Goal: Task Accomplishment & Management: Manage account settings

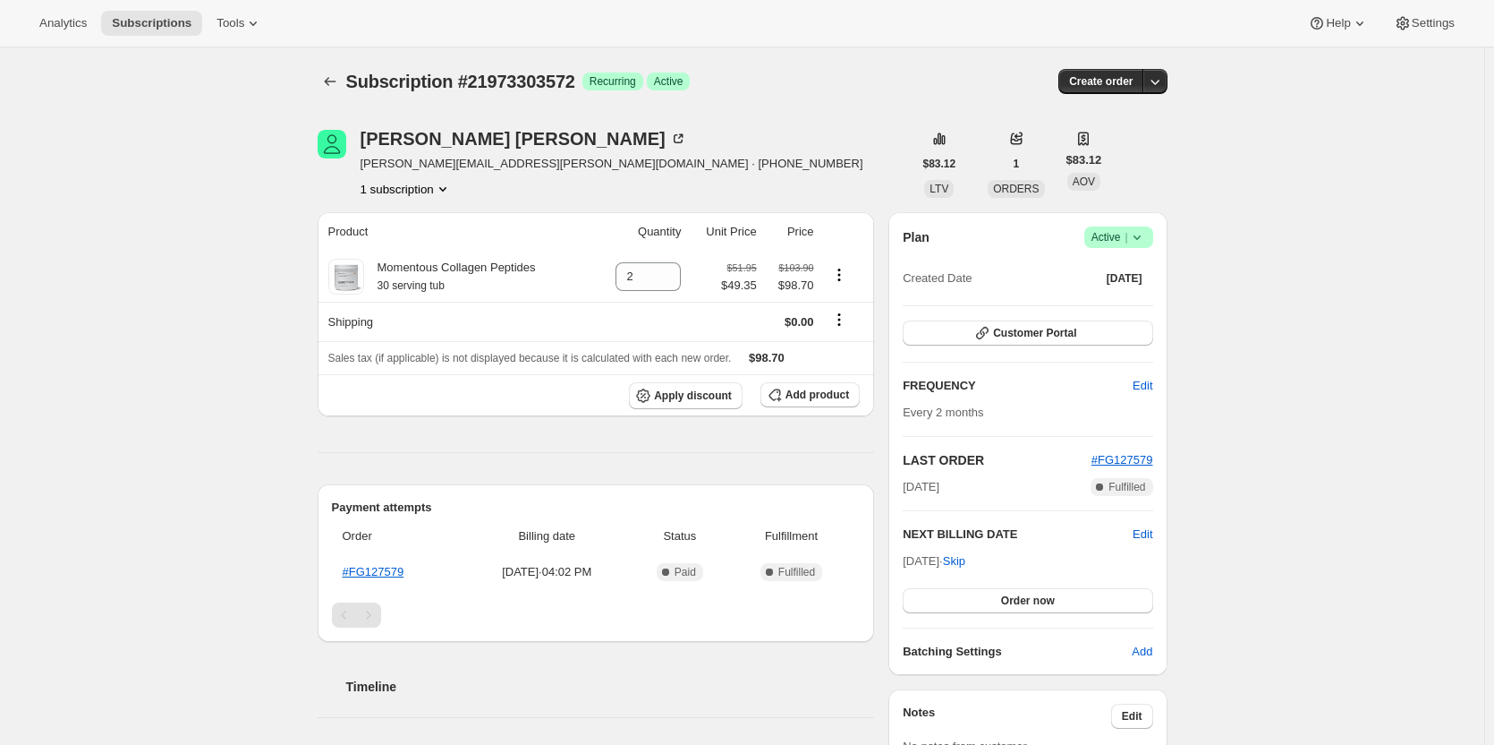
click at [1132, 234] on icon at bounding box center [1137, 237] width 18 height 18
click at [1122, 299] on span "Cancel subscription" at bounding box center [1124, 302] width 101 height 13
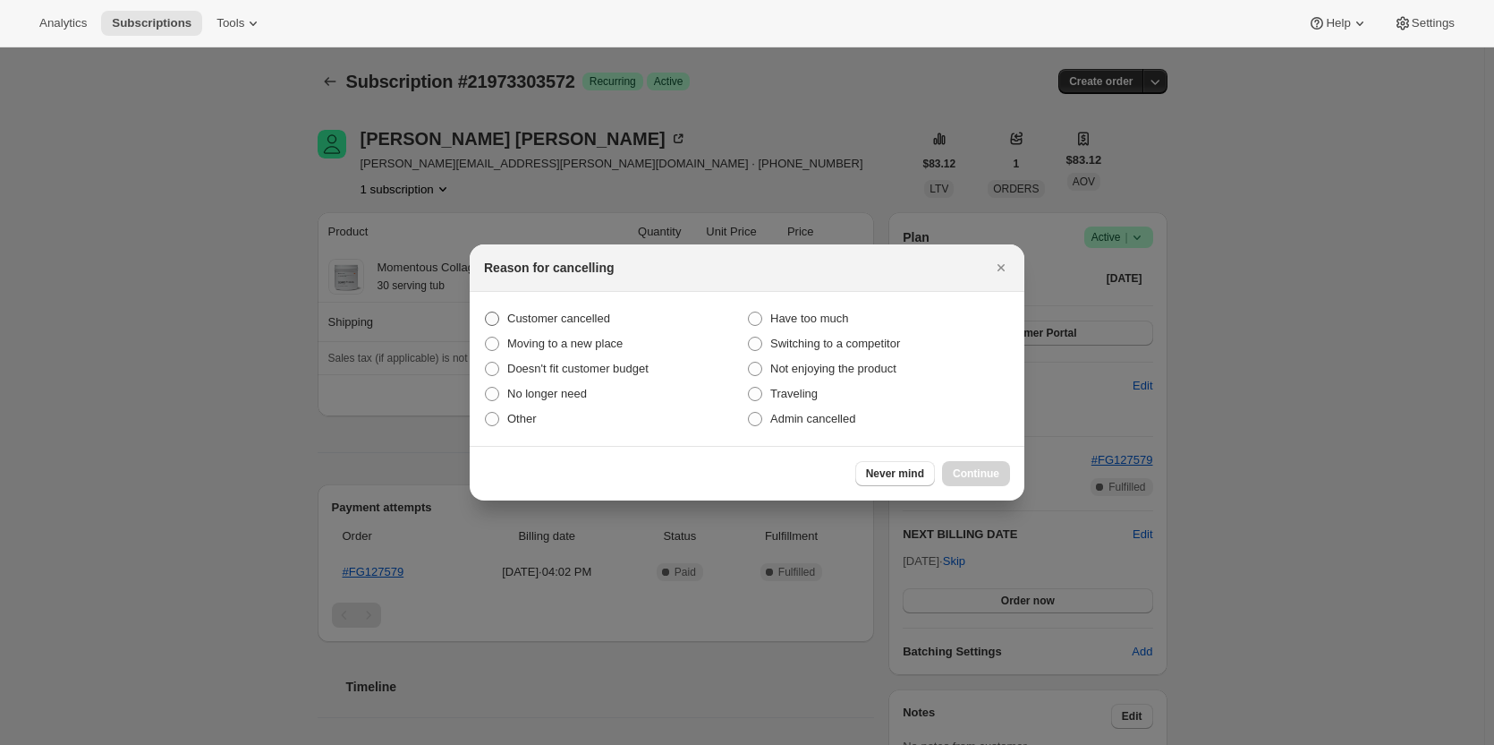
click at [511, 316] on span "Customer cancelled" at bounding box center [558, 317] width 103 height 13
click at [486, 312] on input "Customer cancelled" at bounding box center [485, 311] width 1 height 1
radio input "true"
click at [967, 475] on span "Continue" at bounding box center [976, 473] width 47 height 14
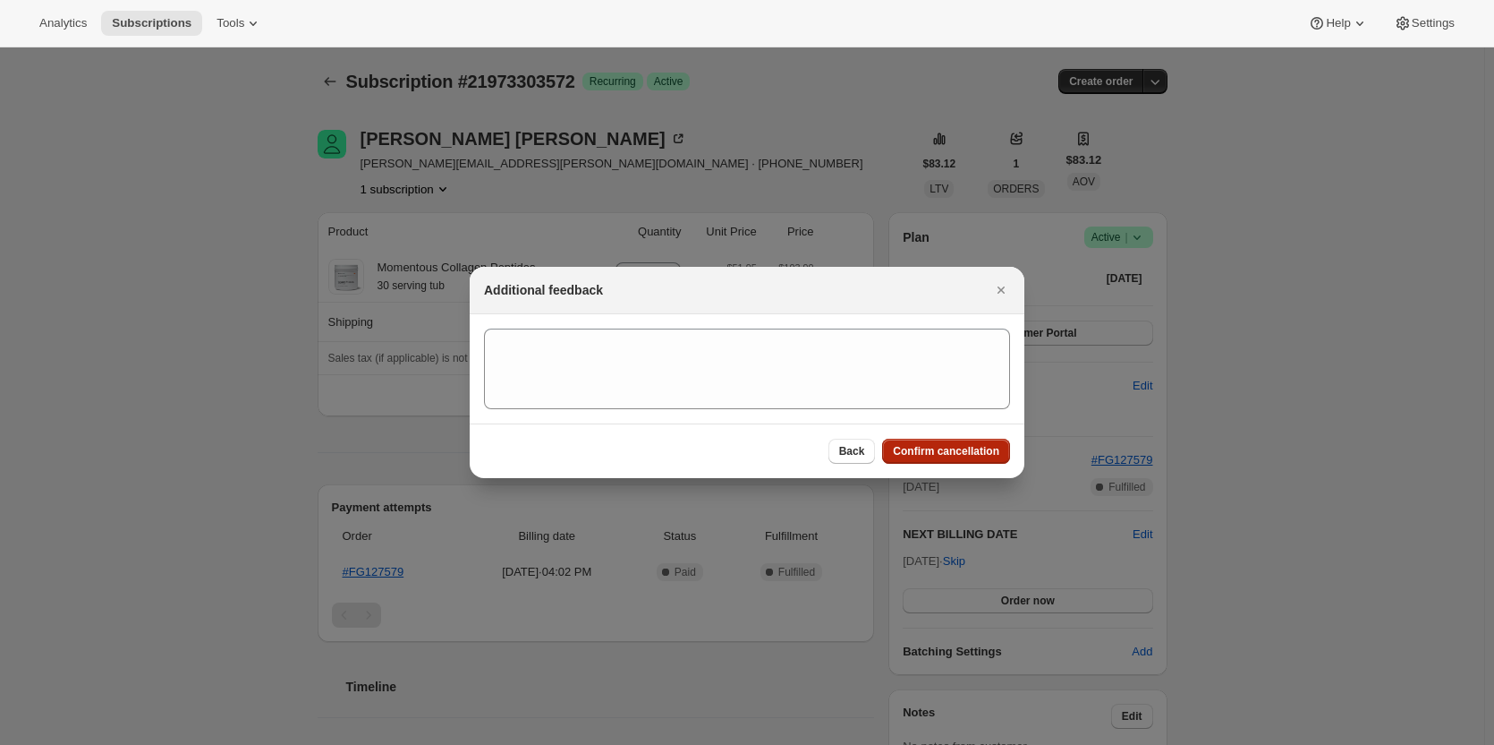
click at [949, 455] on span "Confirm cancellation" at bounding box center [946, 451] width 106 height 14
